Goal: Task Accomplishment & Management: Complete application form

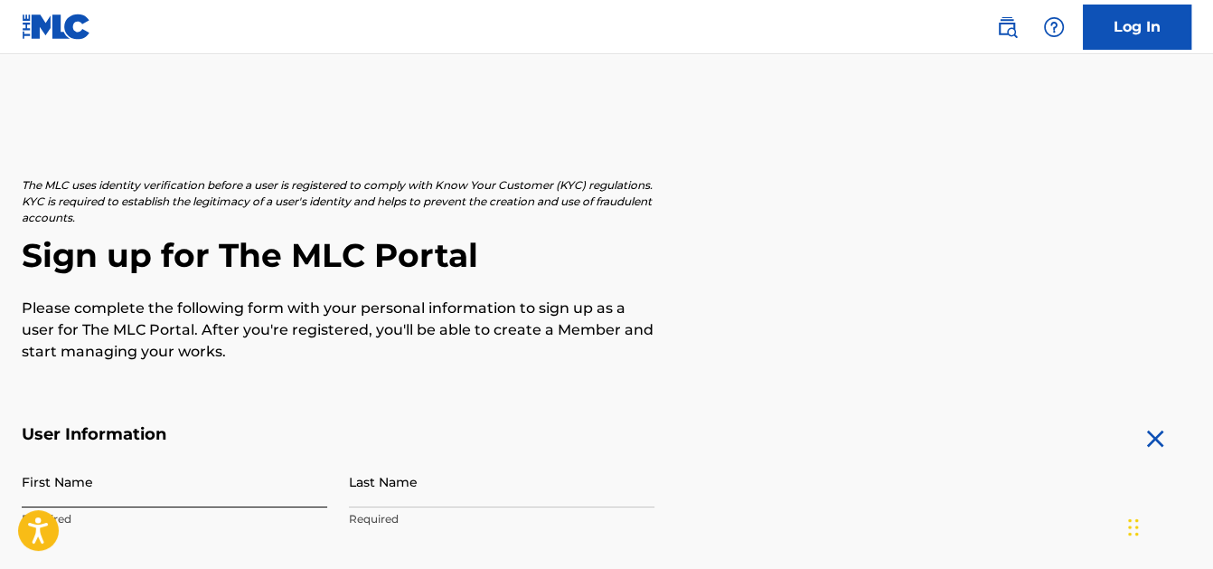
click at [126, 494] on input "First Name" at bounding box center [175, 482] width 306 height 52
type input "[PERSON_NAME]"
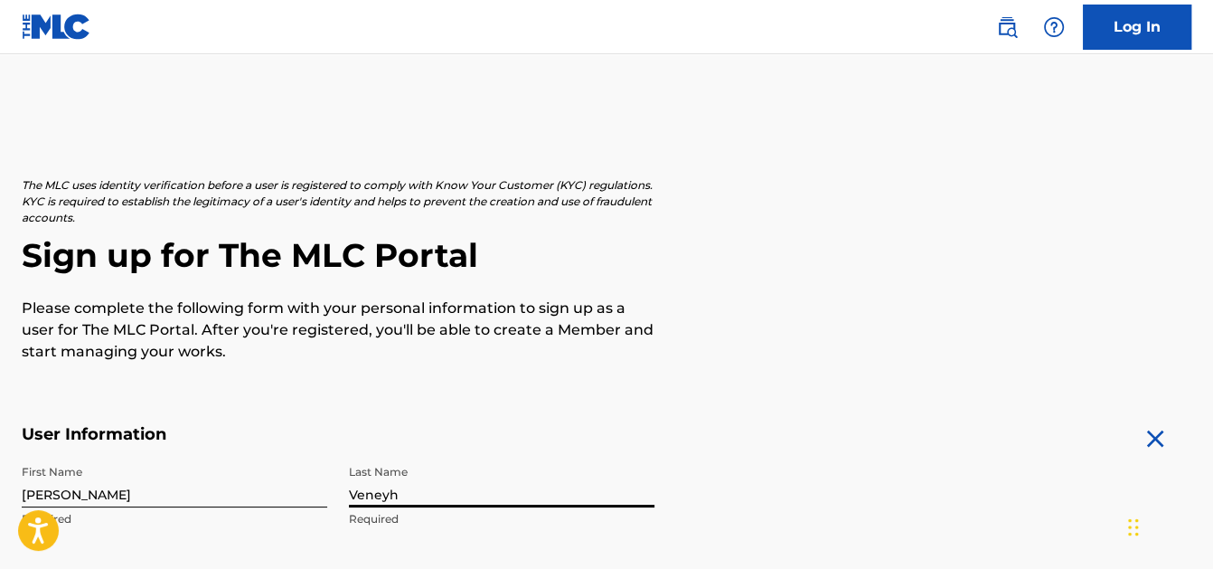
type input "Veneyh"
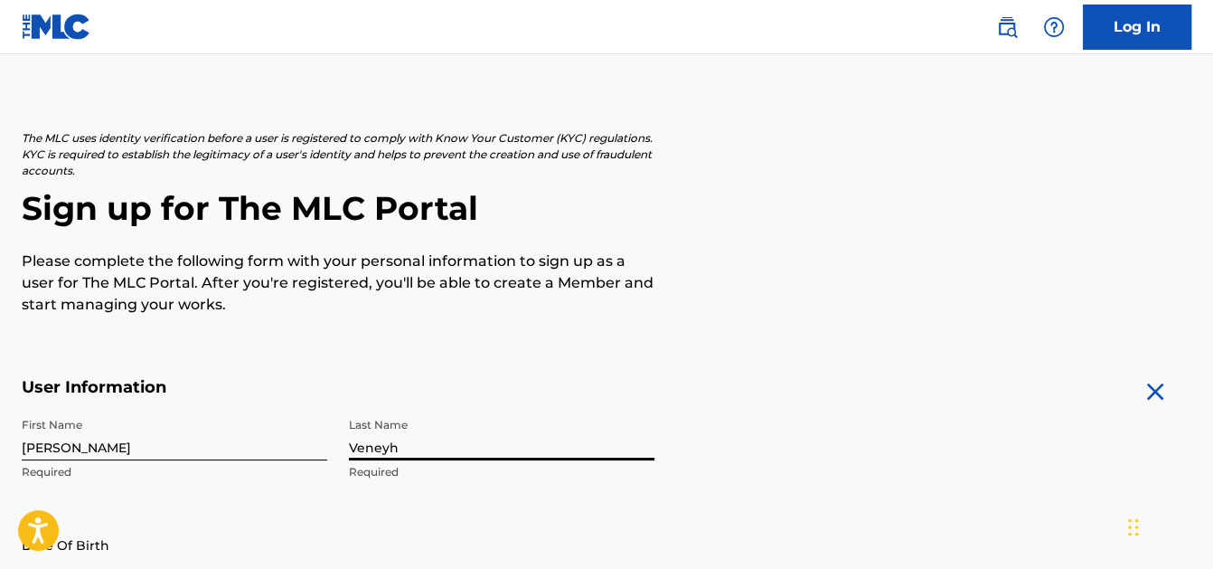
select select "8"
select select "2025"
click at [425, 448] on input "Veneyh" at bounding box center [502, 435] width 306 height 52
type input "[PERSON_NAME]"
select select "8"
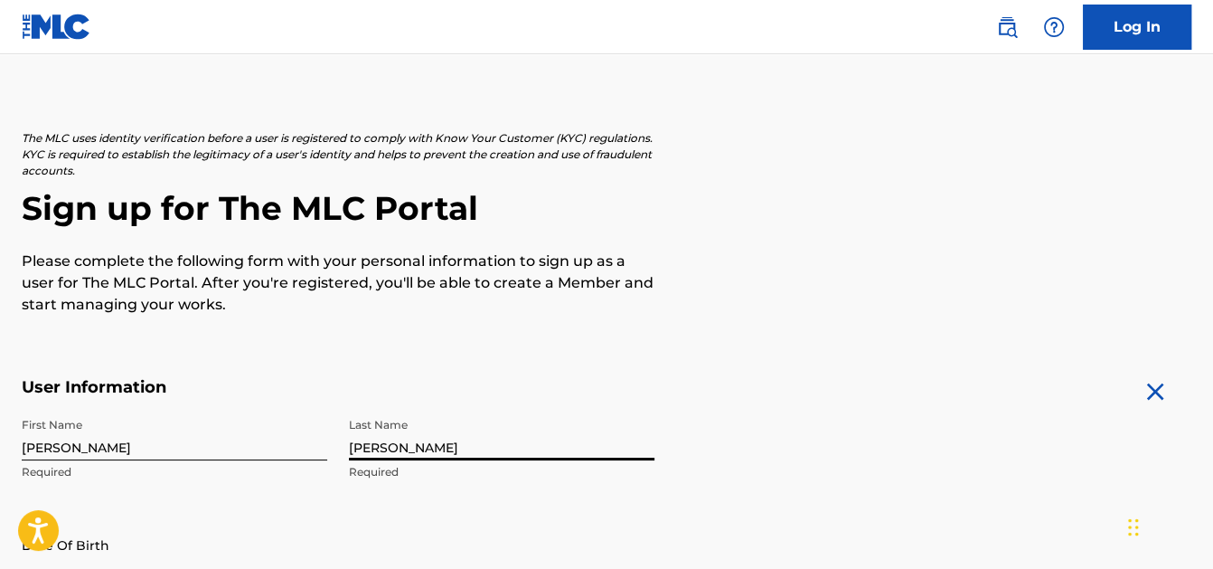
select select "2025"
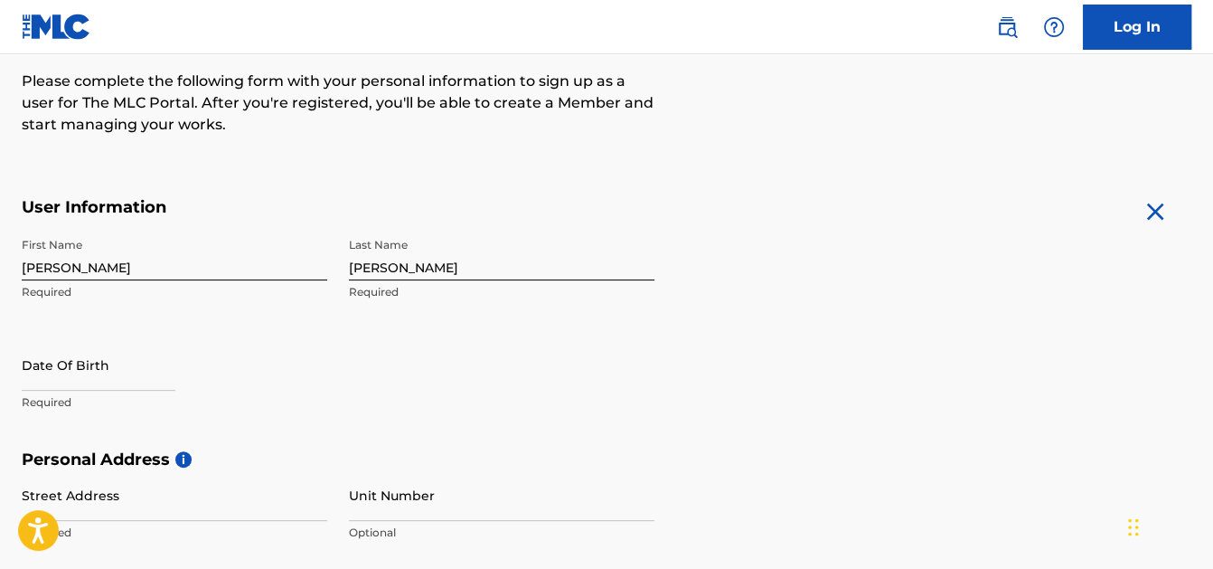
scroll to position [228, 0]
select select "8"
select select "2025"
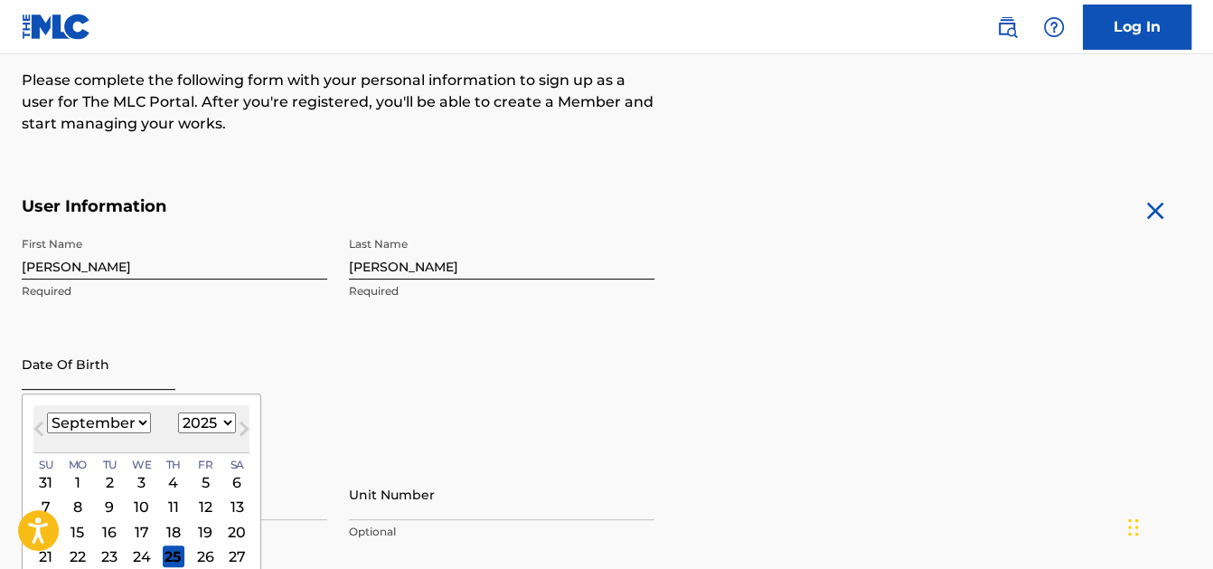
click at [92, 385] on input "text" at bounding box center [99, 364] width 154 height 52
type input "[DATE]"
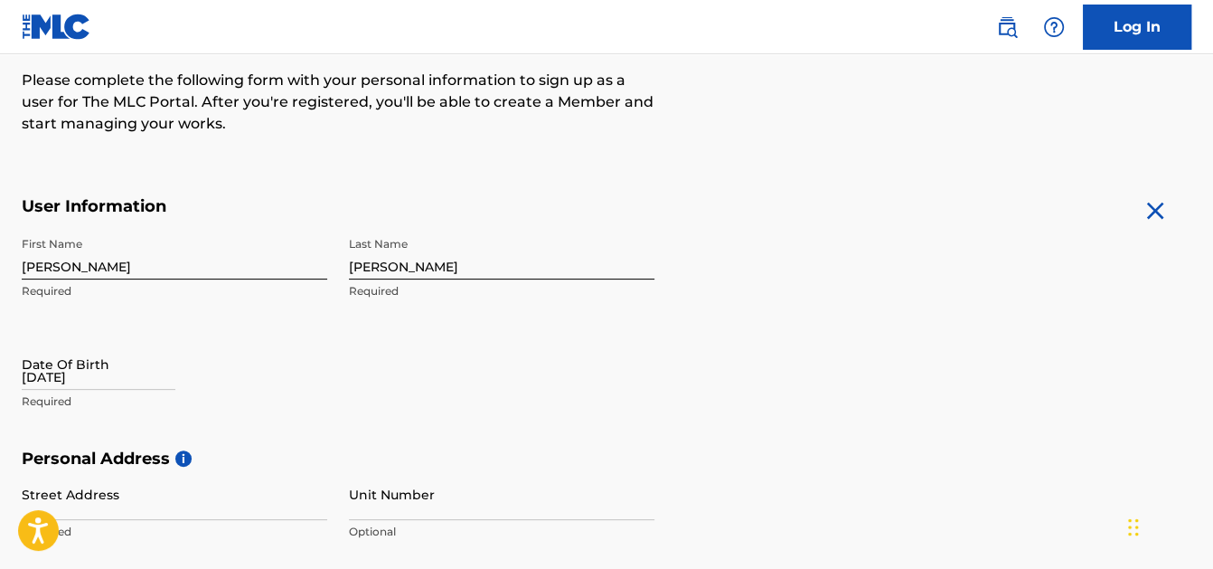
click at [62, 396] on p "Required" at bounding box center [175, 401] width 306 height 16
click at [49, 377] on input "[DATE]" at bounding box center [99, 364] width 154 height 52
select select "8"
select select "2025"
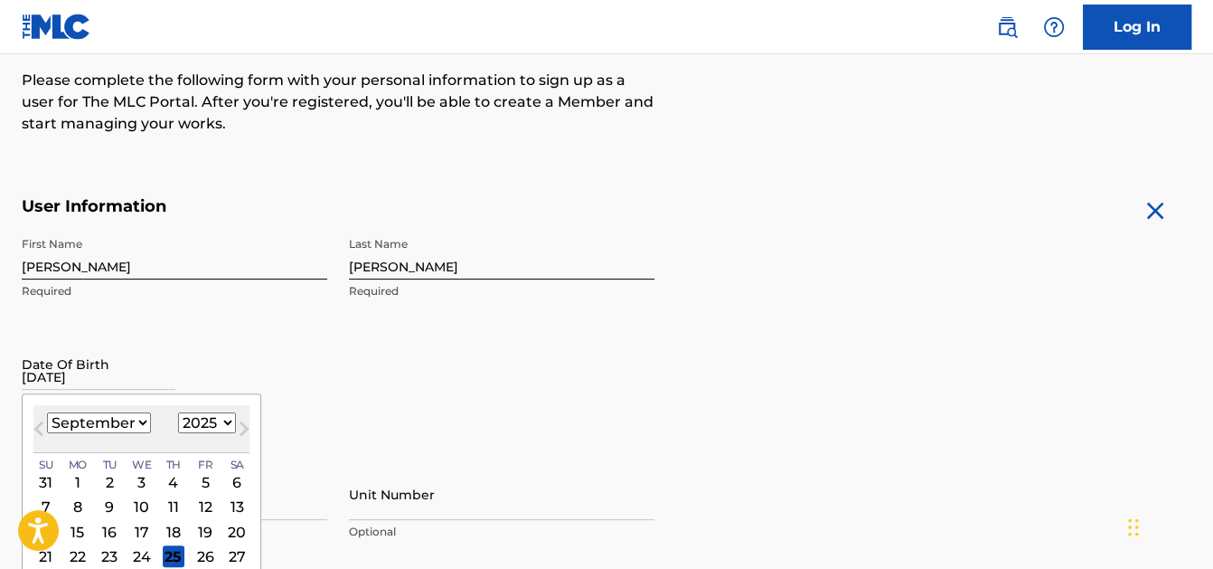
click at [110, 422] on select "January February March April May June July August September October November De…" at bounding box center [99, 422] width 104 height 21
select select "9"
click at [47, 412] on select "January February March April May June July August September October November De…" at bounding box center [99, 422] width 104 height 21
click at [199, 408] on div "[DATE] January February March April May June July August September October Nove…" at bounding box center [141, 429] width 216 height 48
click at [210, 424] on select "1899 1900 1901 1902 1903 1904 1905 1906 1907 1908 1909 1910 1911 1912 1913 1914…" at bounding box center [207, 422] width 58 height 21
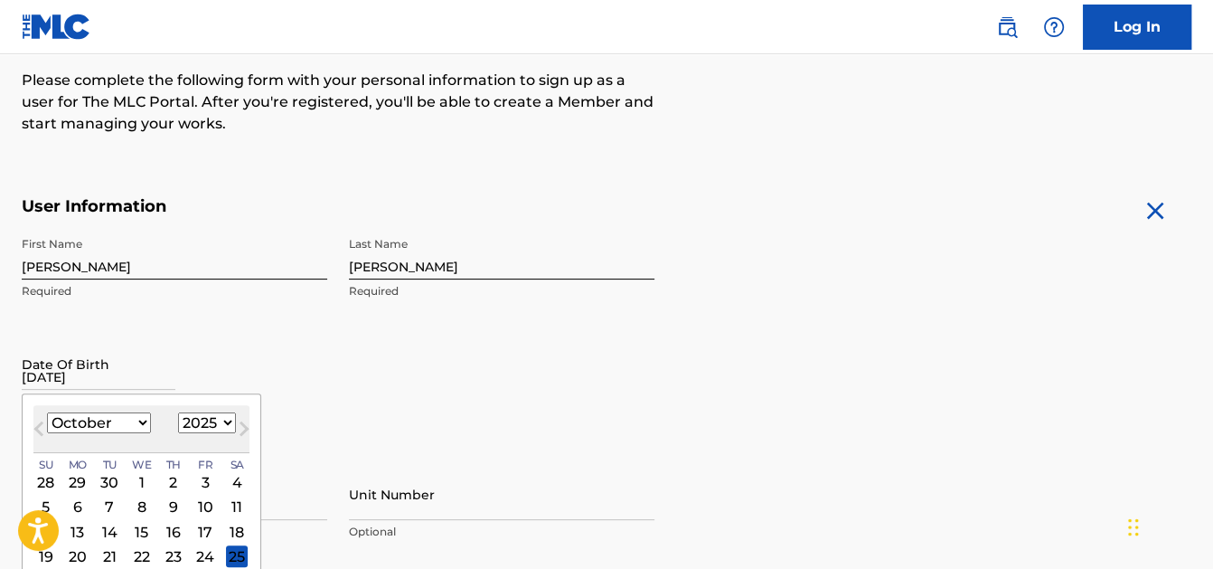
select select "1973"
click at [178, 412] on select "1899 1900 1901 1902 1903 1904 1905 1906 1907 1908 1909 1910 1911 1912 1913 1914…" at bounding box center [207, 422] width 58 height 21
click at [200, 529] on div "19" at bounding box center [205, 532] width 22 height 22
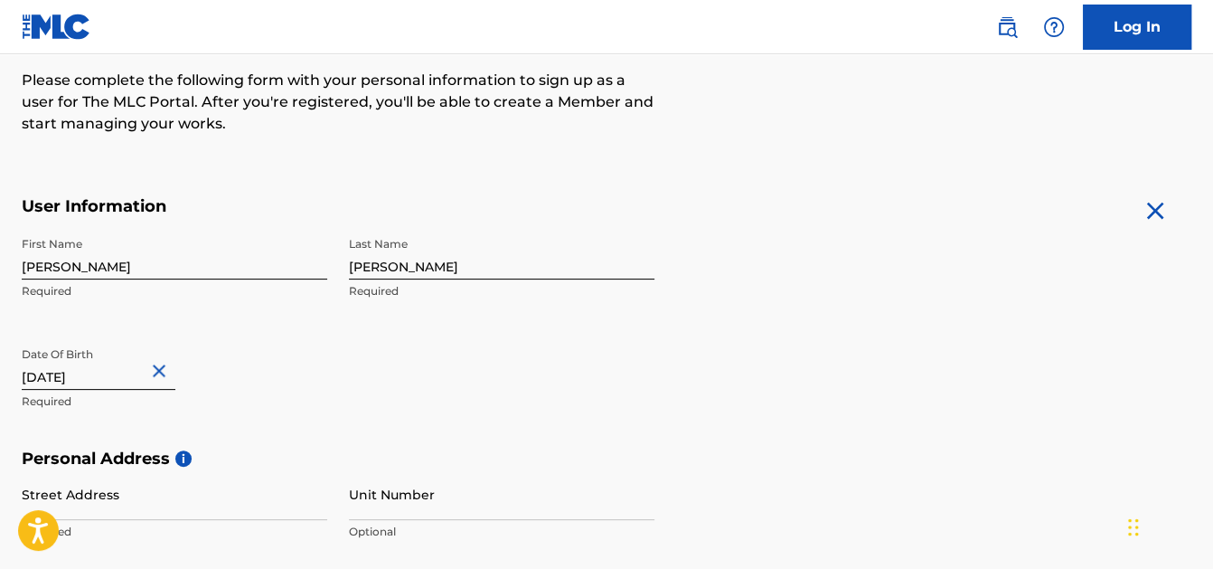
click at [361, 416] on div "First Name [PERSON_NAME] Required Last Name [PERSON_NAME] Required Date Of Birt…" at bounding box center [338, 338] width 633 height 221
click at [140, 495] on input "Street Address" at bounding box center [175, 494] width 306 height 52
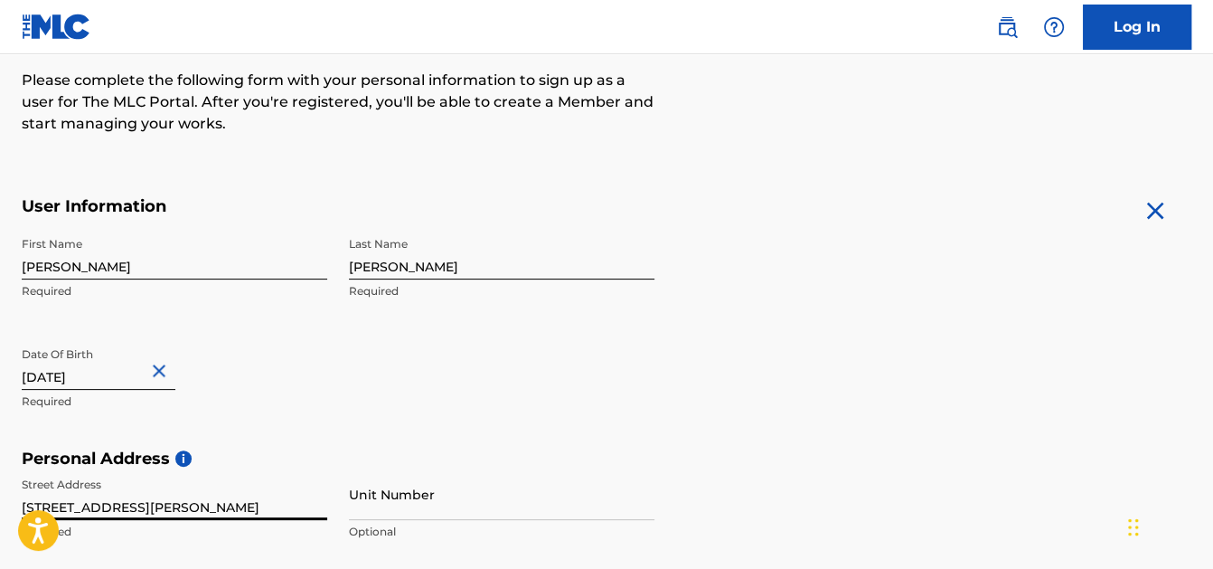
type input "[STREET_ADDRESS][PERSON_NAME]"
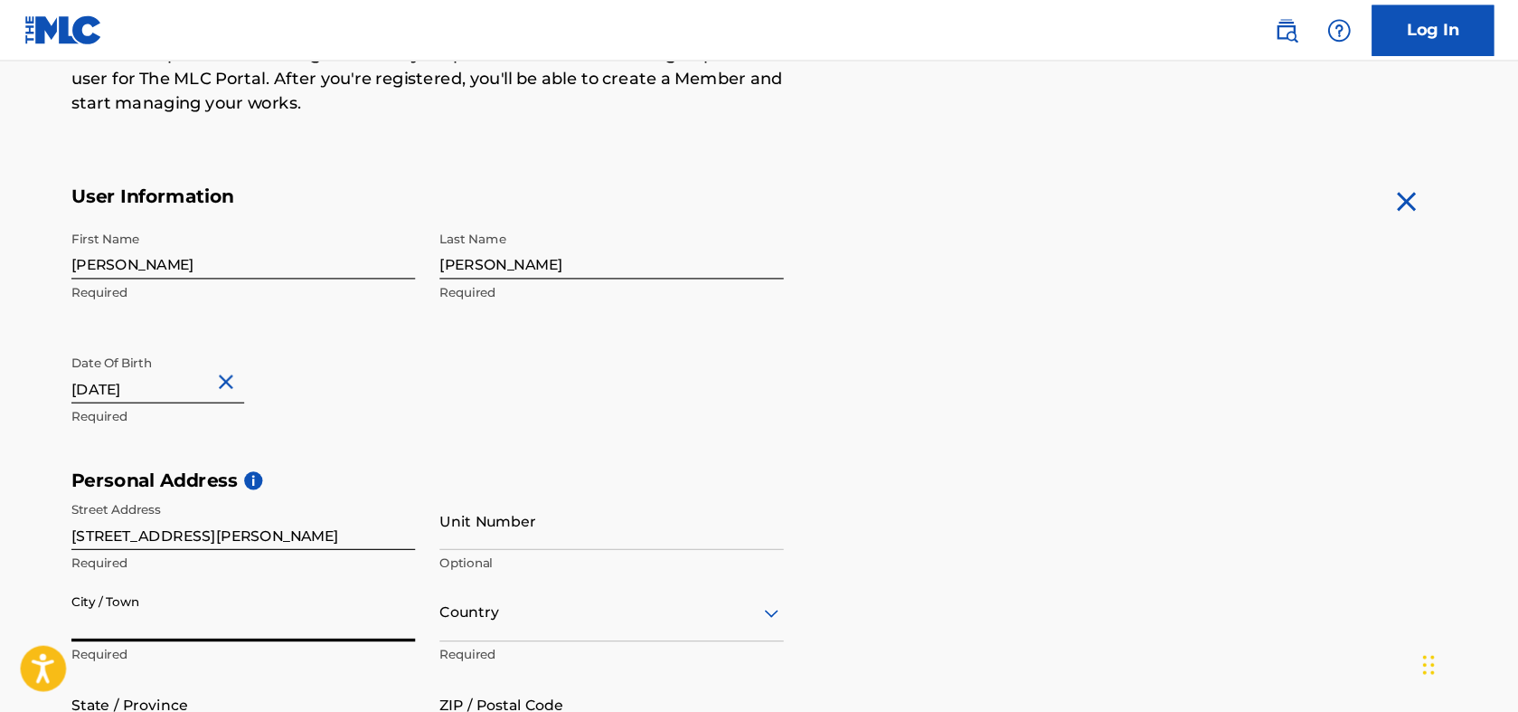
scroll to position [259, 0]
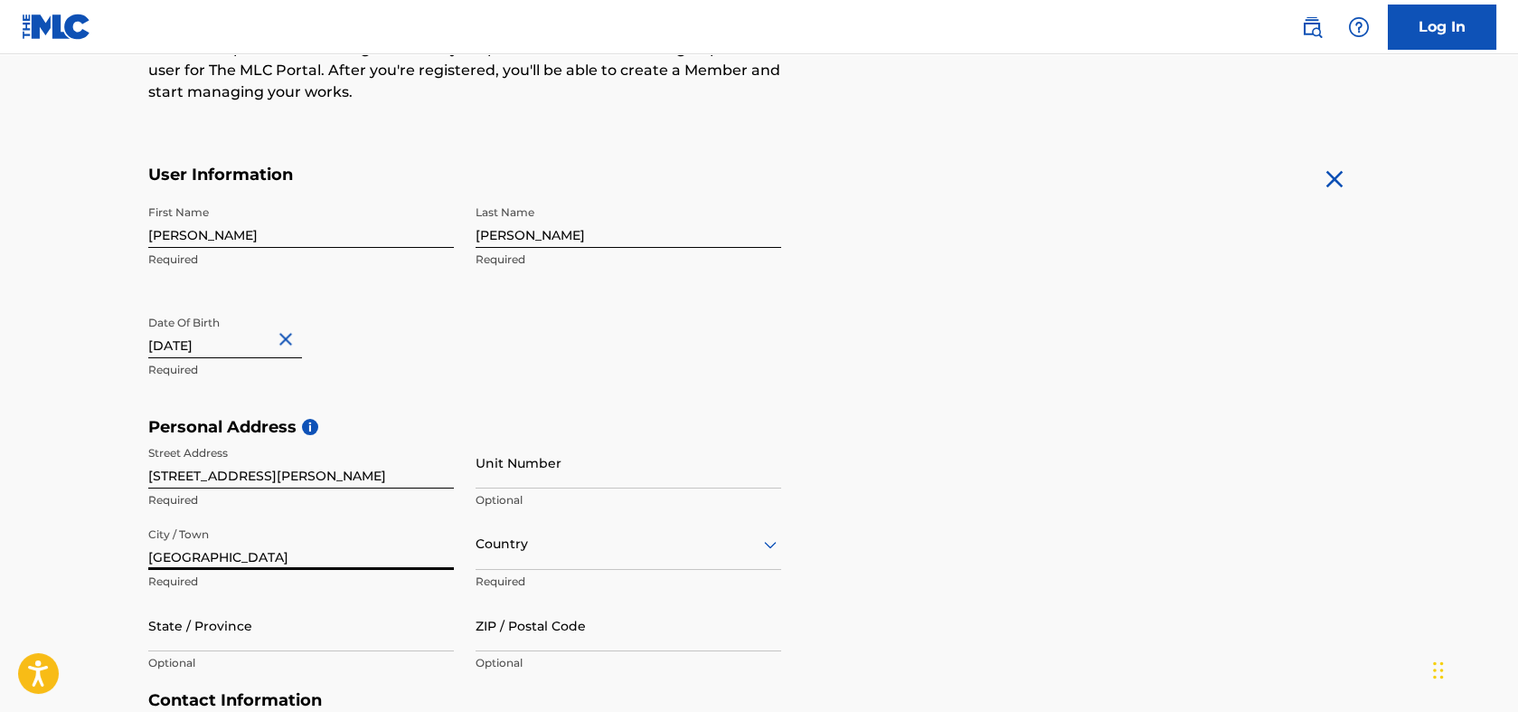
type input "[GEOGRAPHIC_DATA]"
